Goal: Task Accomplishment & Management: Use online tool/utility

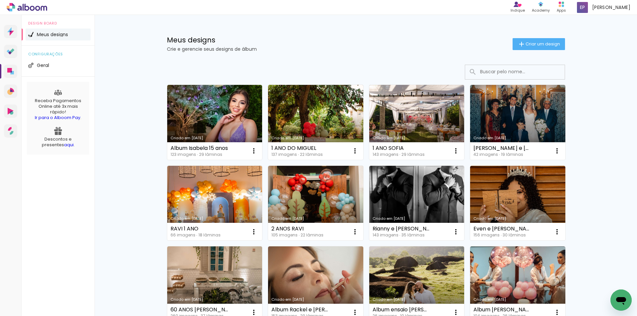
click at [236, 131] on link "Criado em [DATE]" at bounding box center [214, 122] width 95 height 75
